Goal: Navigation & Orientation: Find specific page/section

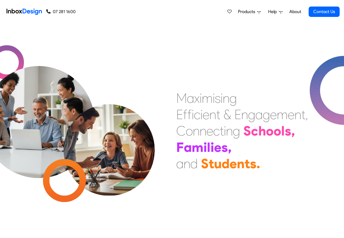
scroll to position [229, 0]
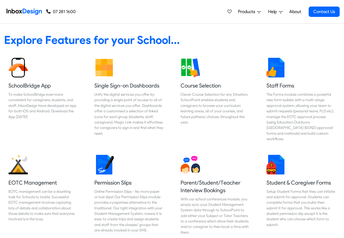
click at [295, 12] on link "About" at bounding box center [295, 11] width 15 height 11
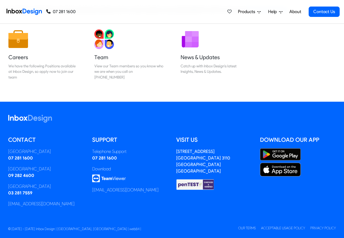
scroll to position [90, 0]
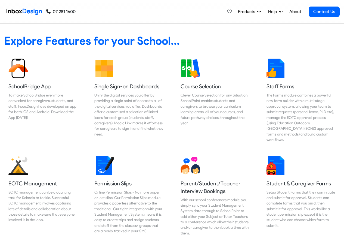
scroll to position [229, 0]
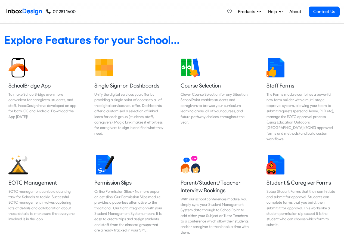
click at [251, 12] on span "Products" at bounding box center [247, 11] width 19 height 7
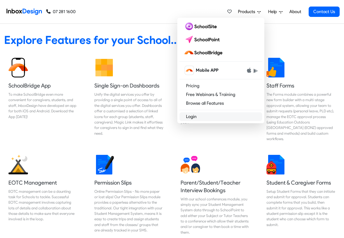
click at [202, 118] on link "Login" at bounding box center [221, 116] width 83 height 9
